Goal: Transaction & Acquisition: Purchase product/service

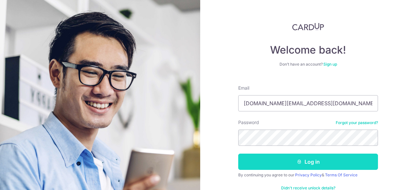
click at [292, 161] on button "Log in" at bounding box center [308, 162] width 140 height 16
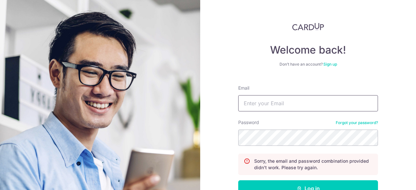
click at [273, 105] on input "Email" at bounding box center [308, 103] width 140 height 16
type input "adrianpoh.hk@gmail.com"
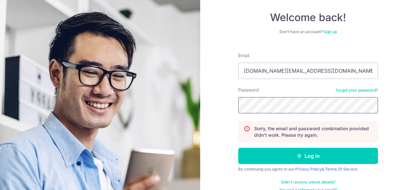
click at [208, 102] on div "Welcome back! Don’t have an account? Sign up Email adrianpoh.hk@gmail.com Passw…" at bounding box center [308, 95] width 216 height 190
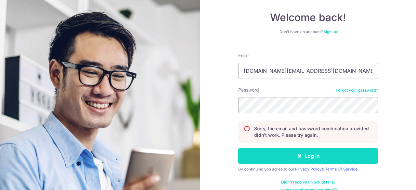
click at [293, 155] on button "Log in" at bounding box center [308, 156] width 140 height 16
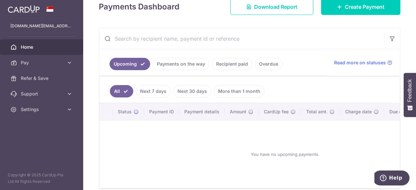
scroll to position [33, 0]
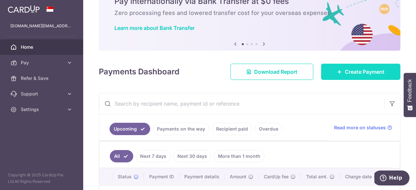
click at [370, 70] on span "Create Payment" at bounding box center [365, 72] width 40 height 8
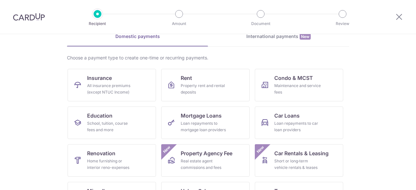
scroll to position [65, 0]
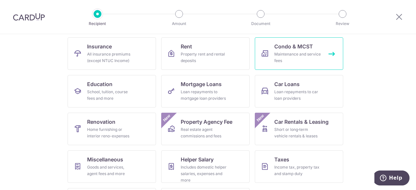
click at [319, 43] on link "Condo & MCST Maintenance and service fees" at bounding box center [299, 53] width 88 height 33
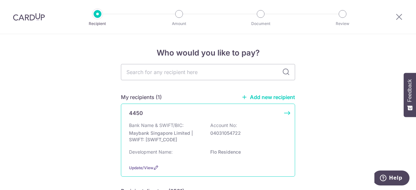
click at [165, 124] on p "Bank Name & SWIFT/BIC:" at bounding box center [156, 125] width 55 height 7
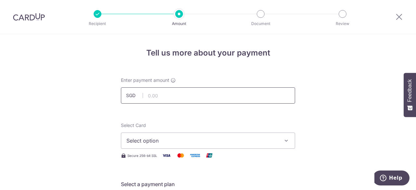
drag, startPoint x: 0, startPoint y: 0, endPoint x: 170, endPoint y: 100, distance: 197.5
click at [170, 100] on input "text" at bounding box center [208, 95] width 174 height 16
type input "1,121.61"
click at [206, 138] on span "Select option" at bounding box center [203, 141] width 152 height 8
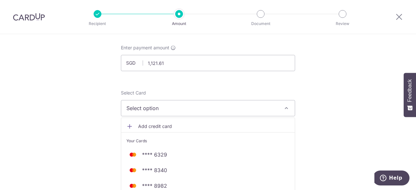
scroll to position [65, 0]
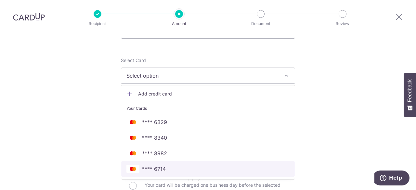
click at [157, 168] on span "**** 6714" at bounding box center [154, 169] width 24 height 8
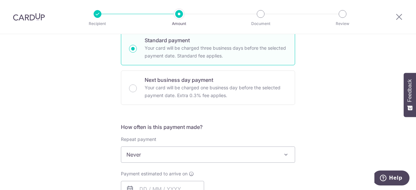
scroll to position [195, 0]
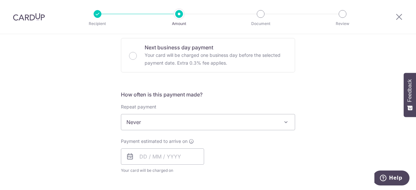
click at [255, 121] on span "Never" at bounding box center [208, 122] width 174 height 16
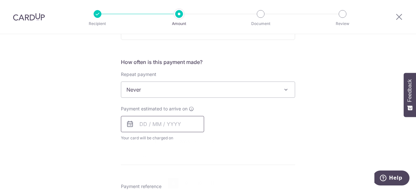
click at [135, 124] on input "text" at bounding box center [162, 124] width 83 height 16
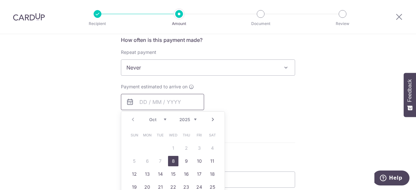
scroll to position [260, 0]
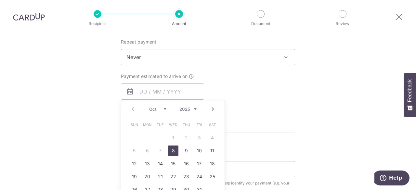
click at [170, 148] on link "8" at bounding box center [173, 151] width 10 height 10
type input "[DATE]"
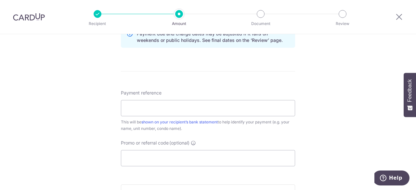
scroll to position [358, 0]
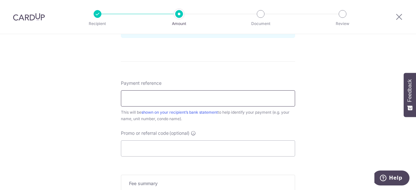
click at [227, 100] on input "Payment reference" at bounding box center [208, 98] width 174 height 16
click at [132, 98] on input "[PHONE_NUMBER]" at bounding box center [208, 98] width 174 height 16
type input "[DATE]"
click at [149, 142] on input "Promo or referral code (optional)" at bounding box center [208, 149] width 174 height 16
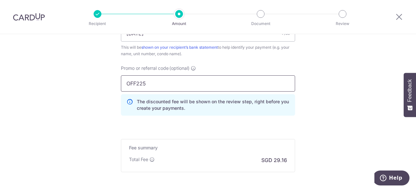
scroll to position [486, 0]
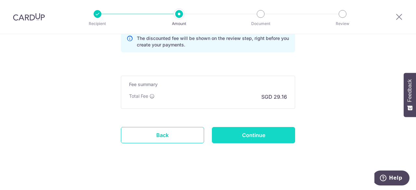
type input "OFF225"
click at [247, 136] on input "Continue" at bounding box center [253, 135] width 83 height 16
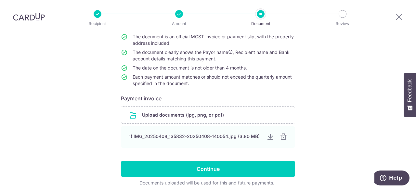
scroll to position [91, 0]
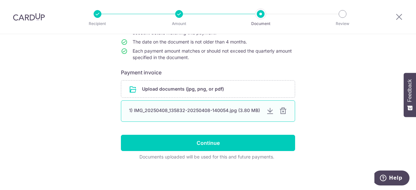
click at [228, 112] on div "1) IMG_20250408_135832-20250408-140054.jpg (3.80 MB)" at bounding box center [195, 110] width 132 height 7
click at [268, 110] on div at bounding box center [270, 111] width 8 height 8
click at [282, 110] on div at bounding box center [283, 111] width 8 height 8
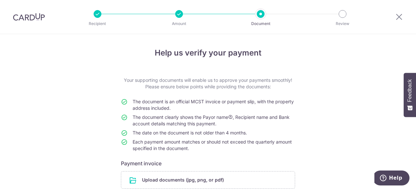
scroll to position [33, 0]
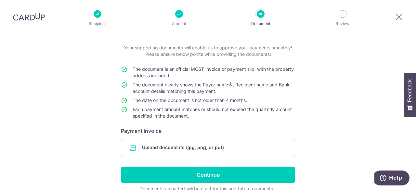
click at [186, 150] on input "file" at bounding box center [208, 147] width 174 height 17
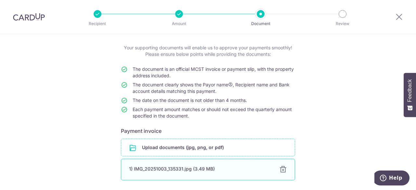
scroll to position [91, 0]
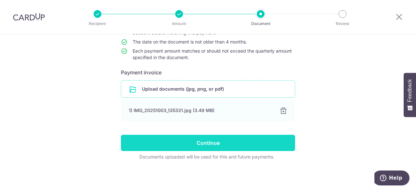
click at [208, 142] on input "Continue" at bounding box center [208, 143] width 174 height 16
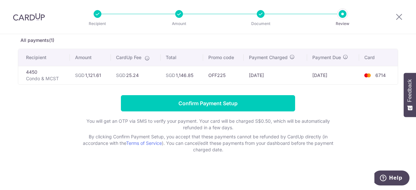
scroll to position [35, 0]
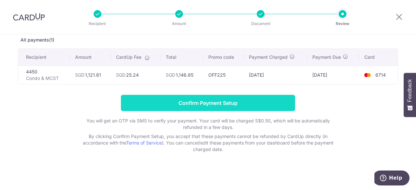
click at [205, 103] on input "Confirm Payment Setup" at bounding box center [208, 103] width 174 height 16
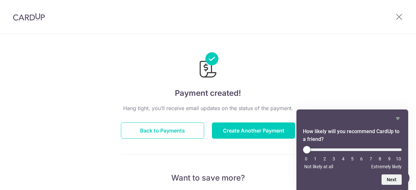
click at [180, 136] on button "Back to Payments" at bounding box center [162, 131] width 83 height 16
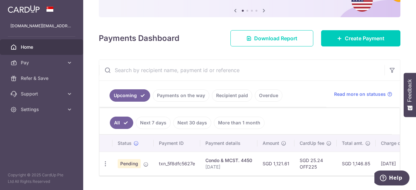
scroll to position [84, 0]
